Goal: Task Accomplishment & Management: Complete application form

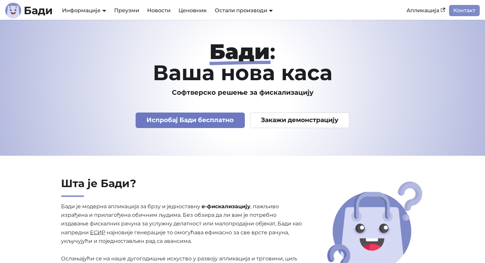
click at [177, 123] on link "Испробај Бади бесплатно" at bounding box center [189, 119] width 109 height 15
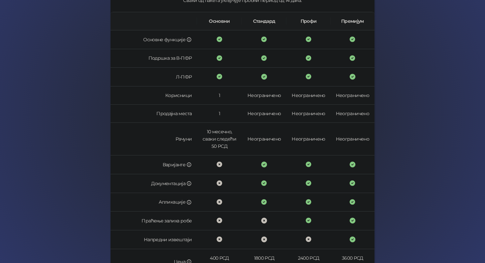
scroll to position [167, 0]
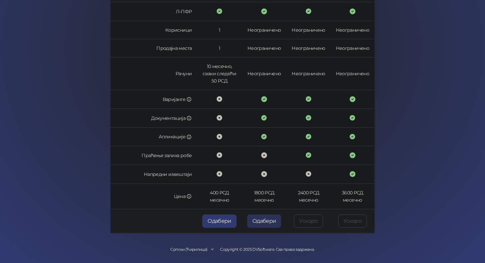
click at [265, 226] on button "Одабери" at bounding box center [264, 220] width 34 height 13
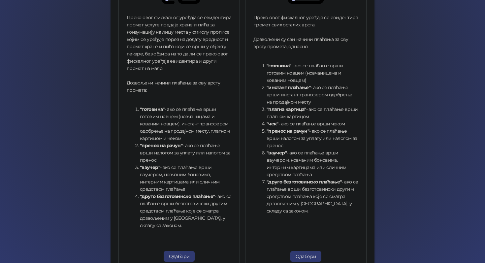
scroll to position [216, 0]
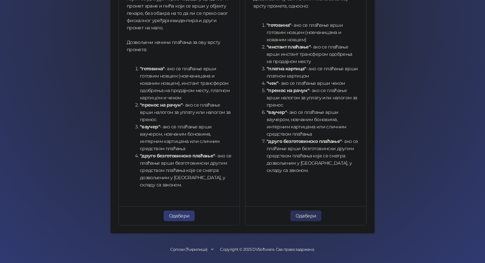
click at [312, 217] on button "Одабери" at bounding box center [305, 215] width 31 height 11
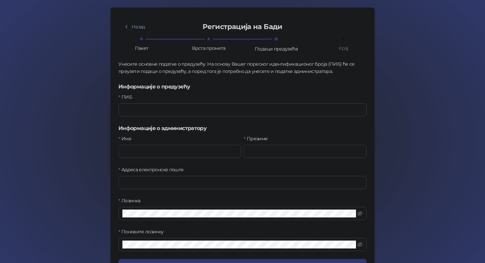
scroll to position [41, 0]
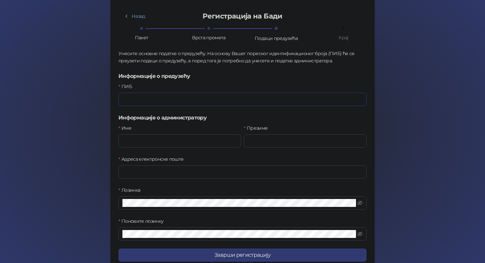
click at [184, 104] on input "ПИБ" at bounding box center [242, 99] width 248 height 13
type input "*********"
click at [147, 140] on input "Име" at bounding box center [179, 140] width 123 height 13
type input "******"
type input "**********"
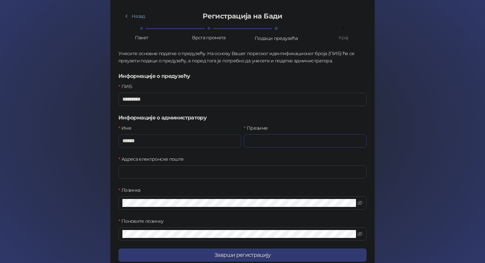
type input "******"
click at [167, 173] on input "Адреса електронске поште" at bounding box center [242, 171] width 248 height 13
type input "**********"
click at [359, 203] on icon "eye-invisible" at bounding box center [359, 202] width 5 height 5
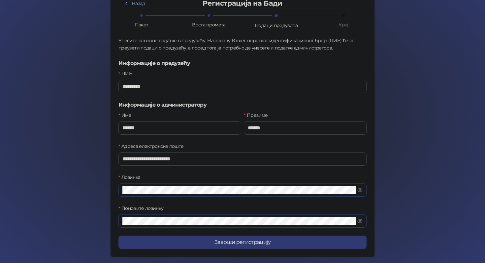
scroll to position [76, 0]
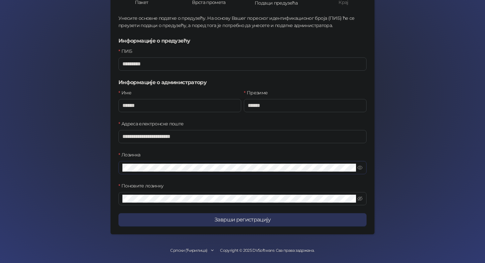
click at [195, 224] on button "Заврши регистрацију" at bounding box center [242, 219] width 248 height 13
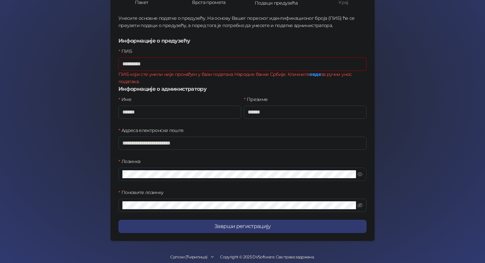
click at [195, 68] on input "*********" at bounding box center [242, 63] width 248 height 13
click at [312, 74] on link "овде" at bounding box center [314, 74] width 11 height 6
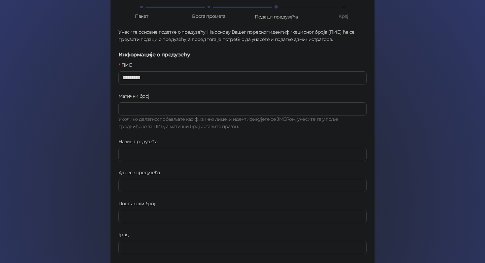
scroll to position [64, 0]
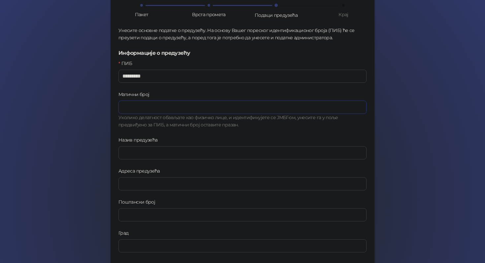
click at [171, 109] on input "Матични број" at bounding box center [242, 107] width 248 height 13
type input "********"
click at [138, 148] on input "Назив предузећа" at bounding box center [242, 152] width 248 height 13
type input "*********"
click at [139, 180] on input "Адреса предузећа" at bounding box center [242, 183] width 248 height 13
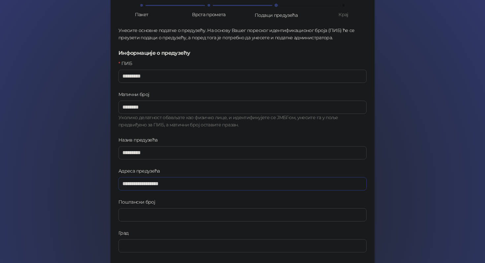
type input "**********"
click at [265, 135] on div "**********" at bounding box center [242, 204] width 248 height 444
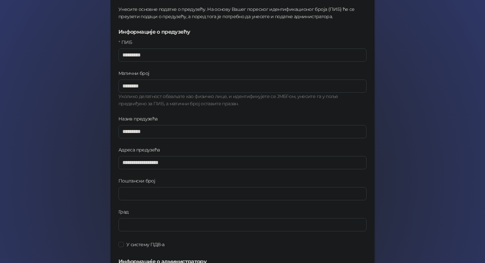
scroll to position [87, 0]
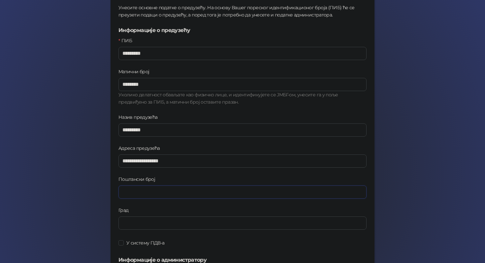
click at [149, 186] on input "Поштански број" at bounding box center [242, 191] width 248 height 13
type input "*****"
click at [141, 220] on input "Град" at bounding box center [242, 222] width 248 height 13
click at [148, 225] on input "Град" at bounding box center [242, 222] width 248 height 13
type input "**********"
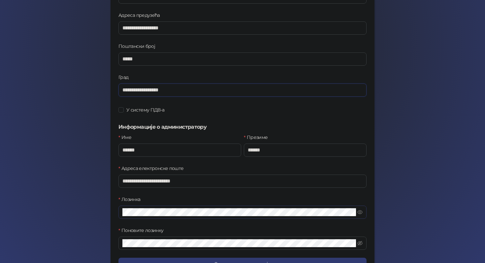
scroll to position [263, 0]
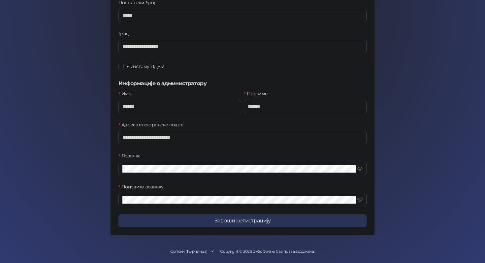
click at [229, 222] on button "Заврши регистрацију" at bounding box center [242, 220] width 248 height 13
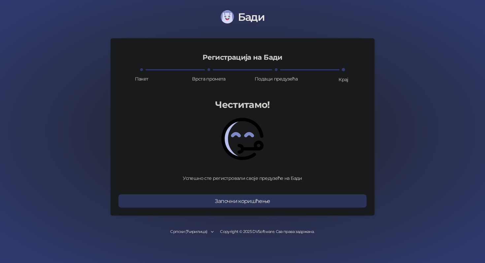
click at [243, 202] on button "Започни коришћење" at bounding box center [242, 200] width 248 height 13
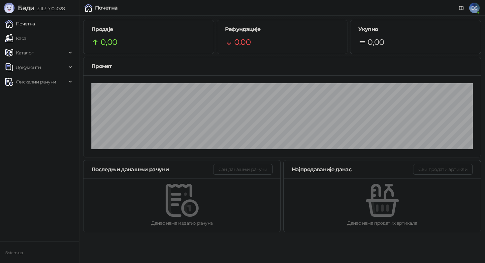
click at [28, 25] on link "Почетна" at bounding box center [20, 23] width 30 height 13
click at [20, 37] on link "Каса" at bounding box center [15, 38] width 21 height 13
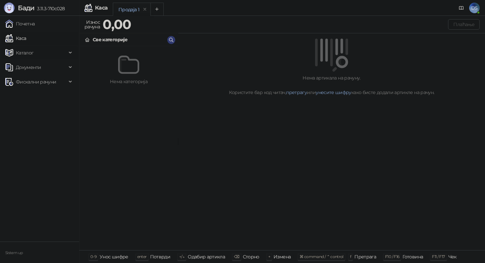
click at [29, 53] on span "Каталог" at bounding box center [25, 52] width 18 height 13
click at [42, 81] on link "Категорије" at bounding box center [26, 81] width 36 height 13
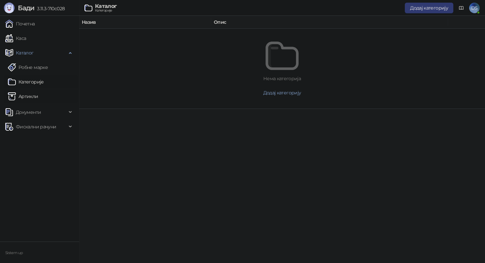
click at [38, 94] on link "Артикли" at bounding box center [23, 96] width 30 height 13
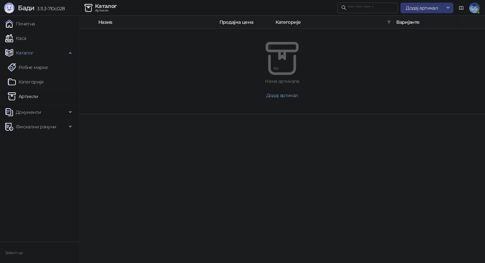
click at [45, 109] on span "Документи" at bounding box center [35, 111] width 61 height 13
click at [41, 159] on span "Фискални рачуни" at bounding box center [36, 156] width 40 height 13
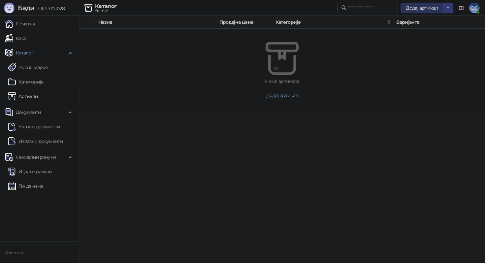
click at [423, 8] on span "Додај артикал" at bounding box center [421, 8] width 32 height 6
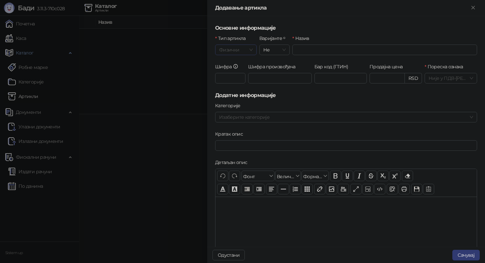
click at [240, 50] on span "Физички" at bounding box center [236, 50] width 34 height 10
click at [241, 72] on div "Дигитални" at bounding box center [235, 73] width 31 height 7
click at [277, 50] on span "Не" at bounding box center [274, 50] width 22 height 10
click at [314, 24] on h5 "Основне информације" at bounding box center [346, 28] width 262 height 8
click at [313, 51] on input "Назив" at bounding box center [384, 50] width 185 height 11
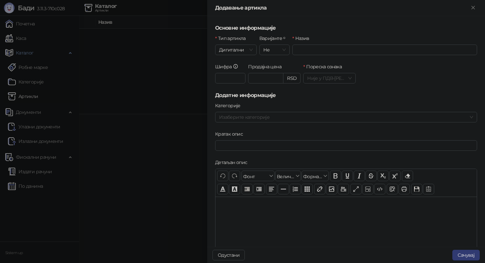
click at [375, 28] on h5 "Основне информације" at bounding box center [346, 28] width 262 height 8
click at [177, 74] on div at bounding box center [242, 131] width 485 height 263
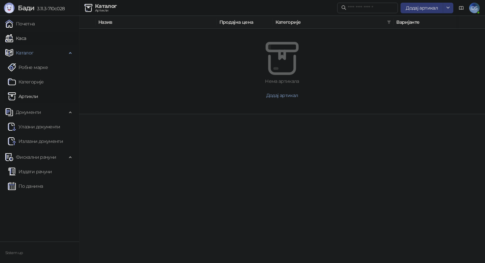
click at [23, 41] on link "Каса" at bounding box center [15, 38] width 21 height 13
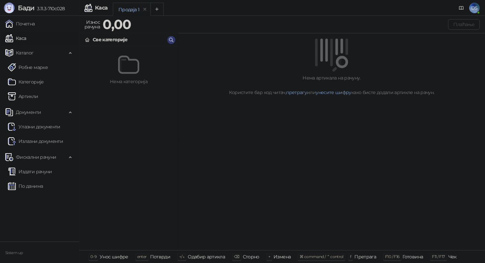
click at [97, 12] on div "Каса" at bounding box center [95, 8] width 23 height 8
click at [24, 52] on span "Каталог" at bounding box center [25, 52] width 18 height 13
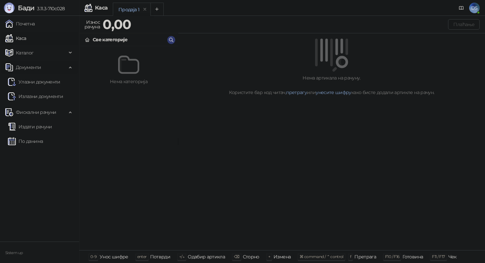
click at [25, 65] on span "Документи" at bounding box center [28, 67] width 25 height 13
click at [28, 55] on span "Каталог" at bounding box center [25, 52] width 18 height 13
click at [33, 116] on span "Документи" at bounding box center [28, 111] width 25 height 13
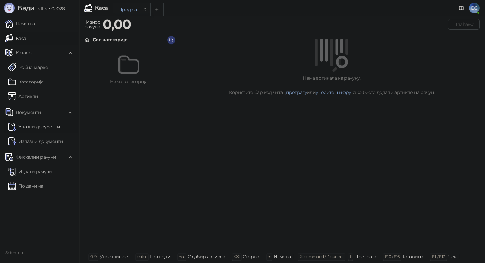
click at [39, 128] on link "Улазни документи" at bounding box center [34, 126] width 52 height 13
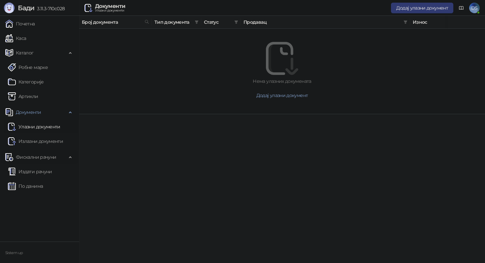
click at [35, 159] on span "Фискални рачуни" at bounding box center [36, 156] width 40 height 13
click at [35, 157] on span "Фискални рачуни" at bounding box center [36, 156] width 40 height 13
click at [36, 170] on link "Издати рачуни" at bounding box center [30, 171] width 44 height 13
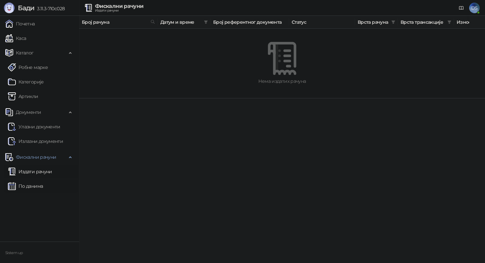
click at [27, 183] on link "По данима" at bounding box center [25, 185] width 35 height 13
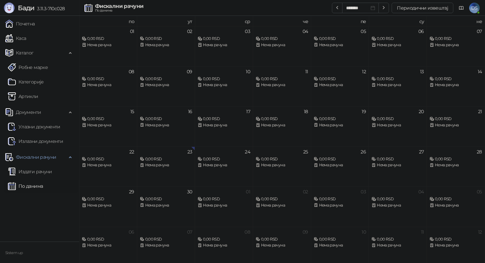
click at [475, 10] on span "DS" at bounding box center [474, 8] width 11 height 11
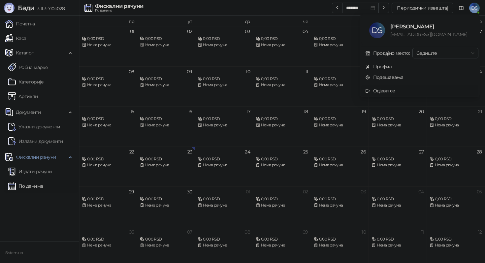
click at [380, 92] on div "Одјави се" at bounding box center [384, 90] width 22 height 7
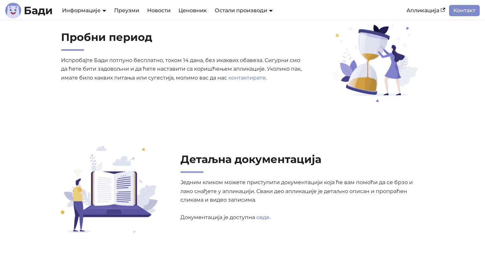
scroll to position [1982, 0]
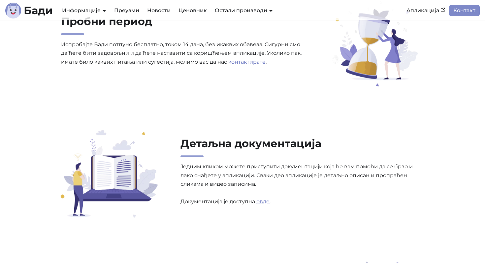
click at [261, 201] on link "овде" at bounding box center [262, 201] width 13 height 6
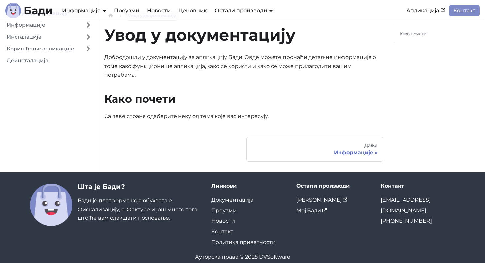
scroll to position [23, 0]
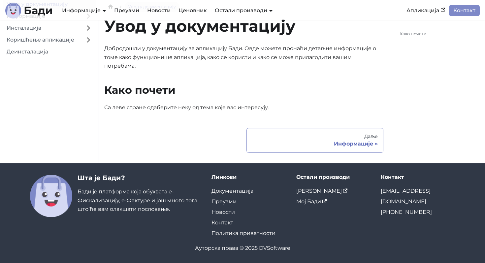
click at [349, 141] on div "Информације" at bounding box center [315, 143] width 126 height 7
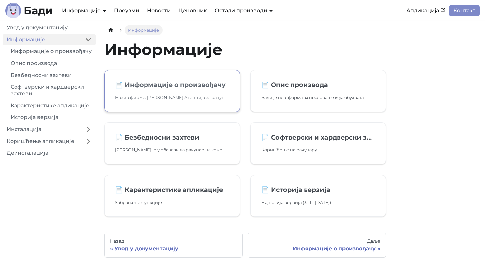
click at [187, 86] on h2 "📄️ Информације о произвођачу" at bounding box center [172, 85] width 114 height 8
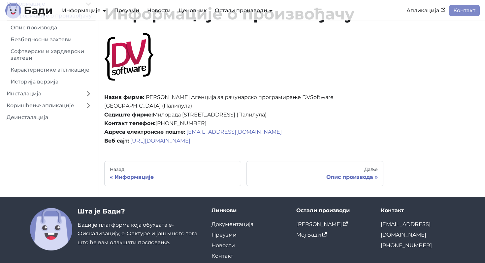
scroll to position [40, 0]
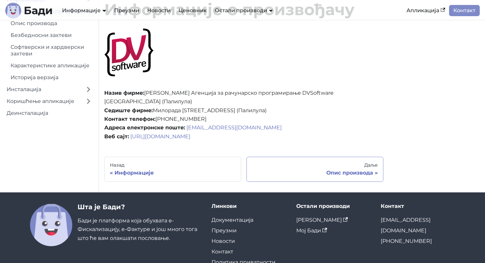
click at [363, 174] on div "Опис производа" at bounding box center [315, 172] width 126 height 7
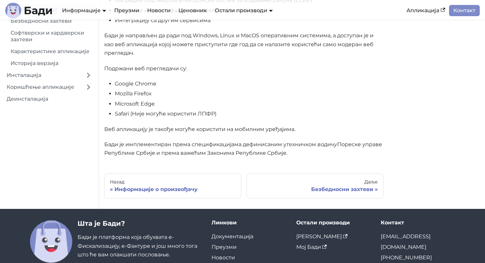
scroll to position [148, 0]
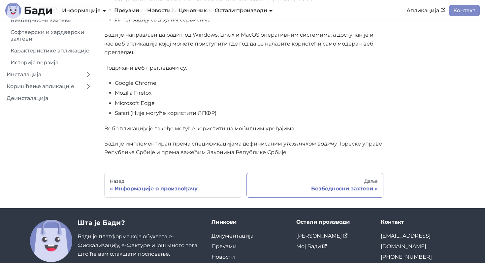
click at [344, 188] on div "Безбедносни захтеви" at bounding box center [315, 188] width 126 height 7
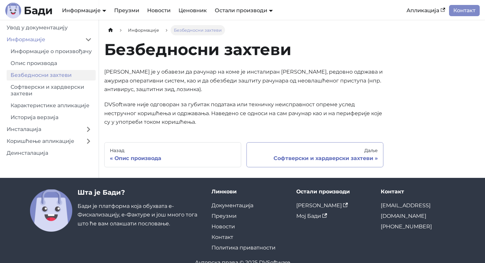
click at [320, 158] on div "Софтверски и хардверски захтеви" at bounding box center [315, 158] width 126 height 7
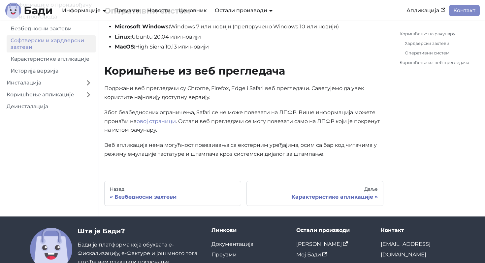
scroll to position [225, 0]
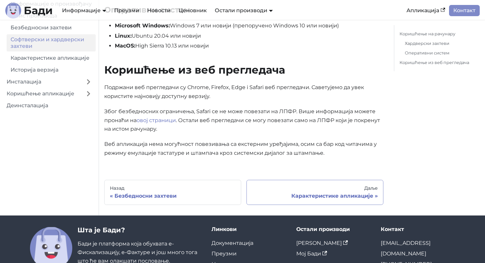
click at [337, 196] on div "Карактеристике апликације" at bounding box center [315, 196] width 126 height 7
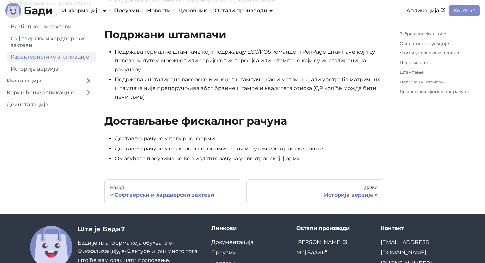
scroll to position [743, 0]
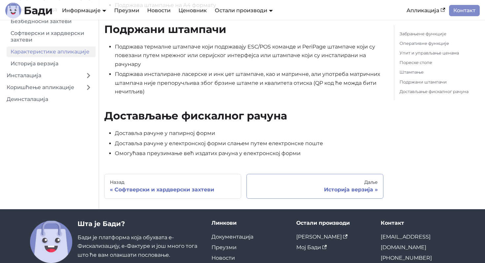
click at [343, 193] on div "Историја верзија" at bounding box center [315, 189] width 126 height 7
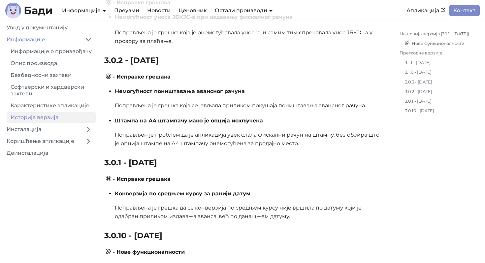
scroll to position [454, 0]
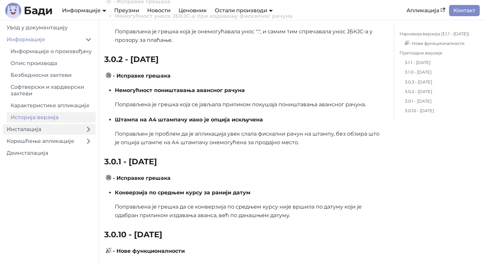
click at [34, 130] on link "Инсталација" at bounding box center [42, 129] width 78 height 11
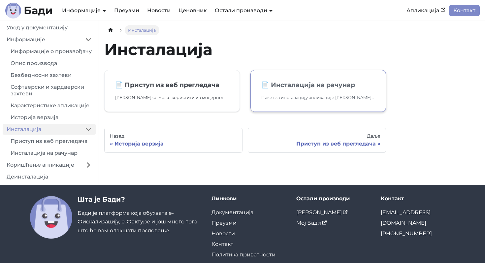
click at [307, 93] on link "📄️ Инсталација на рачунар Пакет за инсталацију апликације Бади за Ваш оперативн…" at bounding box center [317, 91] width 135 height 42
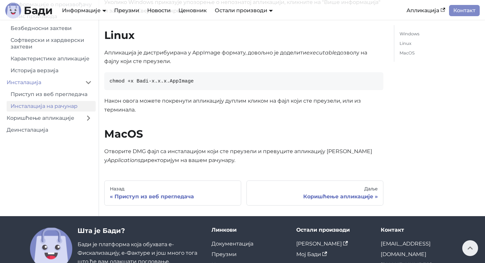
scroll to position [176, 0]
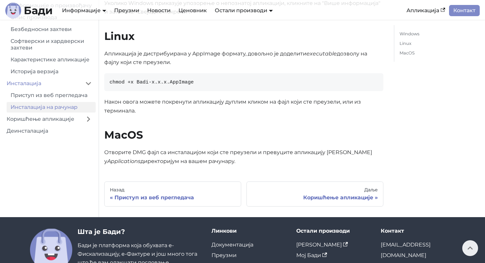
click at [304, 151] on p "Отворите DMG фајл са инсталацијом који сте преузели и превуците апликацију Бади…" at bounding box center [243, 156] width 279 height 17
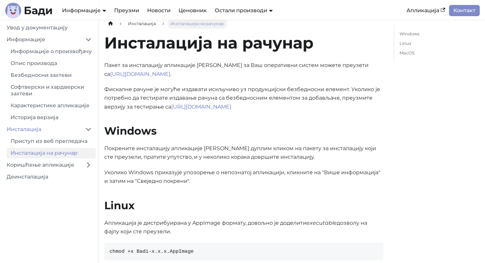
scroll to position [0, 0]
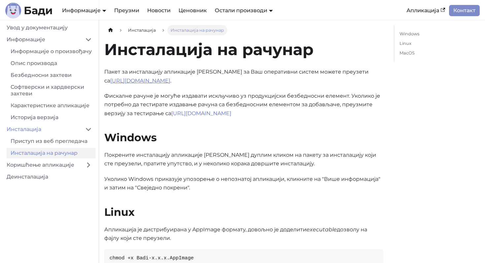
click at [149, 83] on link "https://badi.rs/download/" at bounding box center [140, 80] width 60 height 6
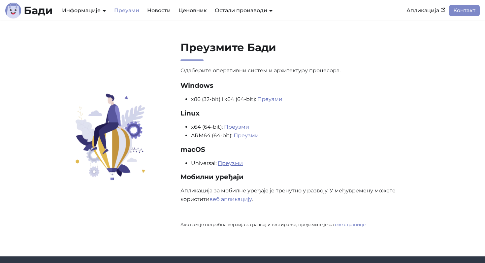
click at [234, 161] on link "Преузми" at bounding box center [230, 163] width 25 height 6
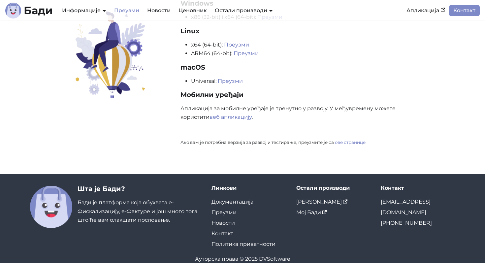
scroll to position [93, 0]
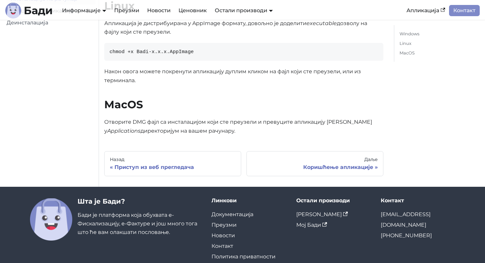
scroll to position [230, 0]
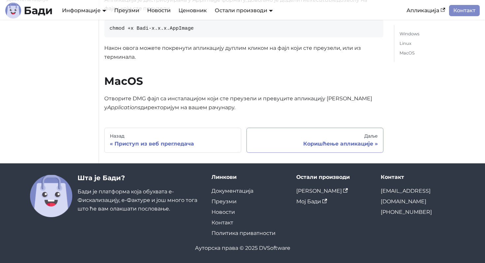
click at [328, 138] on div "Даље" at bounding box center [315, 136] width 126 height 6
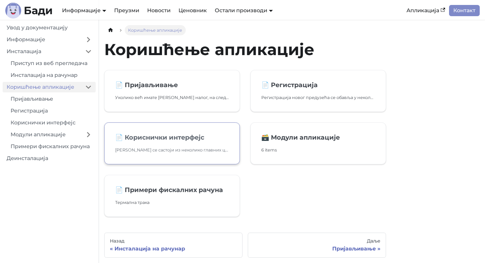
click at [151, 139] on h2 "📄️ Кориснички интерфејс" at bounding box center [172, 137] width 114 height 8
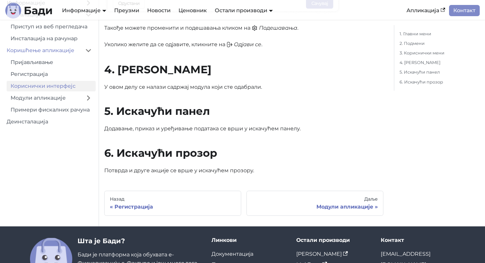
scroll to position [626, 0]
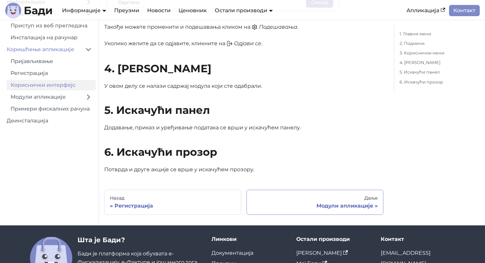
click at [351, 204] on div "Модули апликације" at bounding box center [315, 205] width 126 height 7
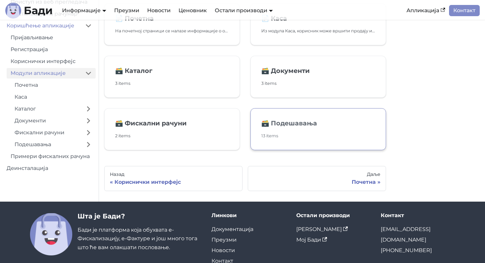
scroll to position [71, 0]
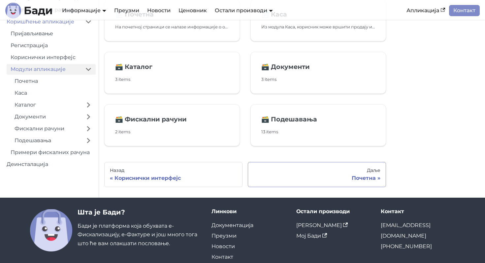
click at [363, 177] on div "Почетна" at bounding box center [316, 178] width 127 height 7
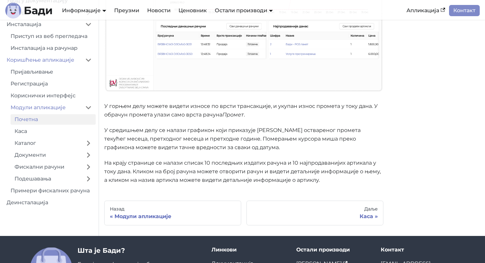
scroll to position [182, 0]
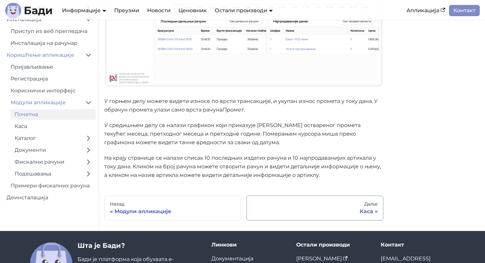
click at [365, 213] on div "Каса" at bounding box center [315, 211] width 126 height 7
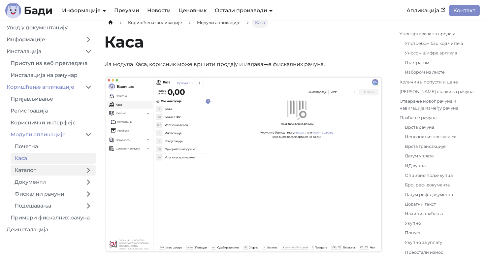
click at [45, 175] on link "Каталог" at bounding box center [46, 170] width 71 height 11
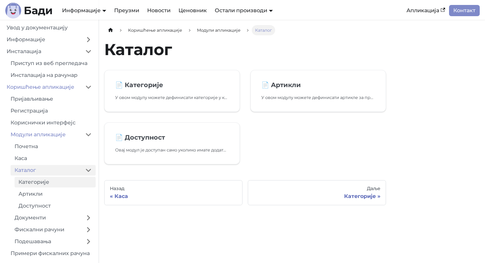
click at [38, 181] on link "Категорије" at bounding box center [55, 182] width 81 height 11
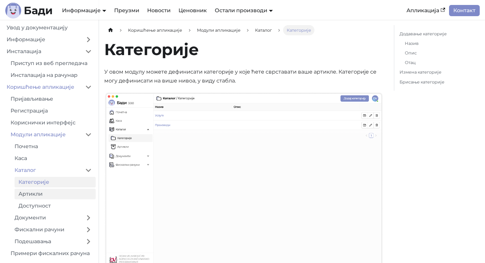
scroll to position [10, 0]
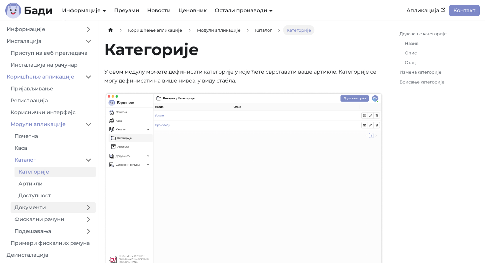
click at [52, 207] on link "Документи" at bounding box center [46, 207] width 71 height 11
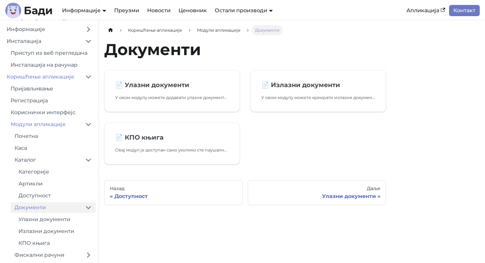
click at [465, 11] on link "Контакт" at bounding box center [464, 10] width 31 height 11
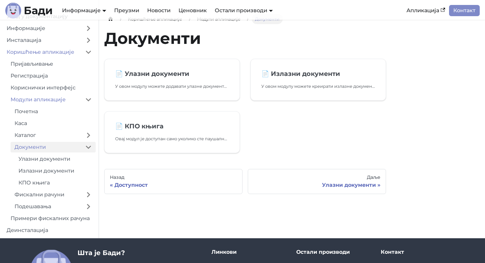
scroll to position [13, 0]
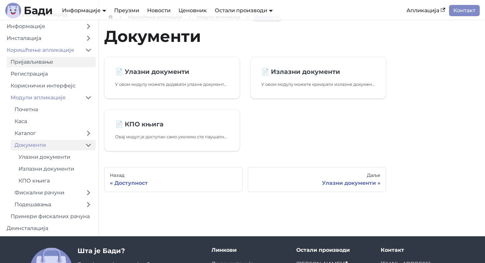
click at [34, 64] on link "Пријављивање" at bounding box center [51, 62] width 89 height 11
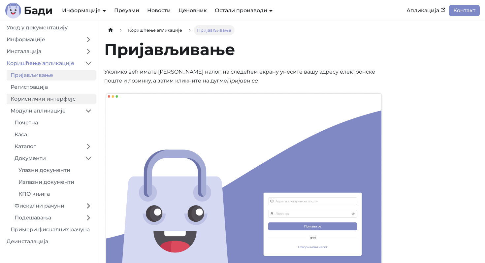
click at [52, 95] on link "Кориснички интерфејс" at bounding box center [51, 99] width 89 height 11
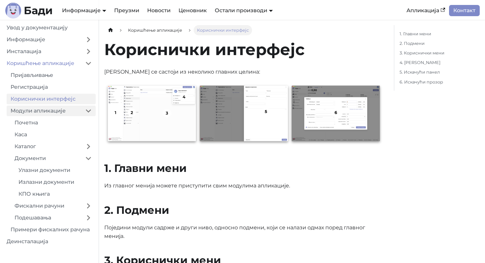
click at [41, 115] on link "Модули апликације" at bounding box center [44, 110] width 75 height 11
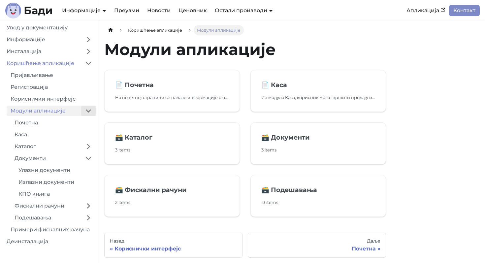
click at [88, 111] on button "Collapse sidebar category 'Модули апликације'" at bounding box center [88, 110] width 15 height 11
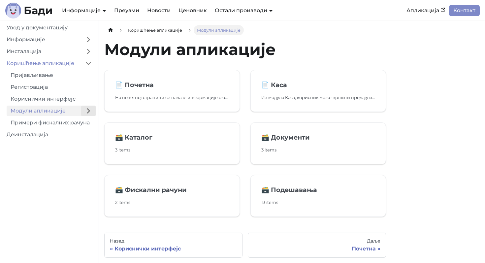
click at [88, 111] on button "Expand sidebar category 'Модули апликације'" at bounding box center [88, 110] width 15 height 11
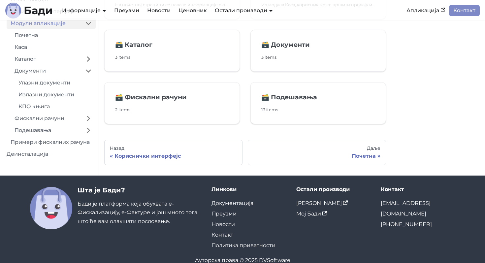
scroll to position [105, 0]
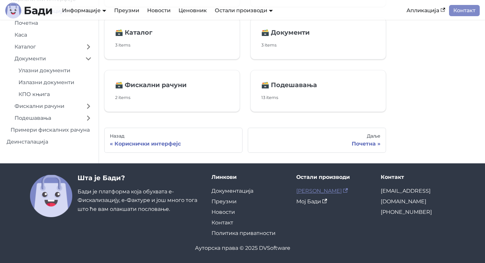
click at [309, 190] on link "[PERSON_NAME]" at bounding box center [321, 191] width 51 height 6
